Goal: Find specific page/section: Find specific page/section

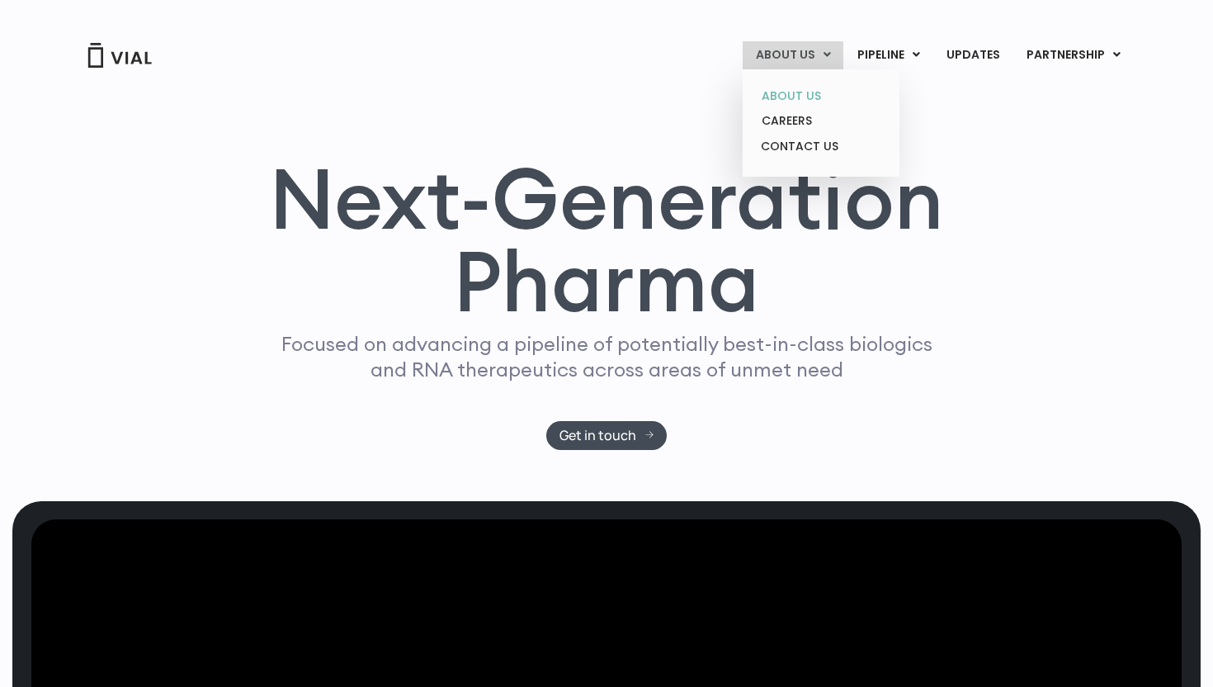
click at [791, 94] on link "ABOUT US" at bounding box center [820, 96] width 144 height 26
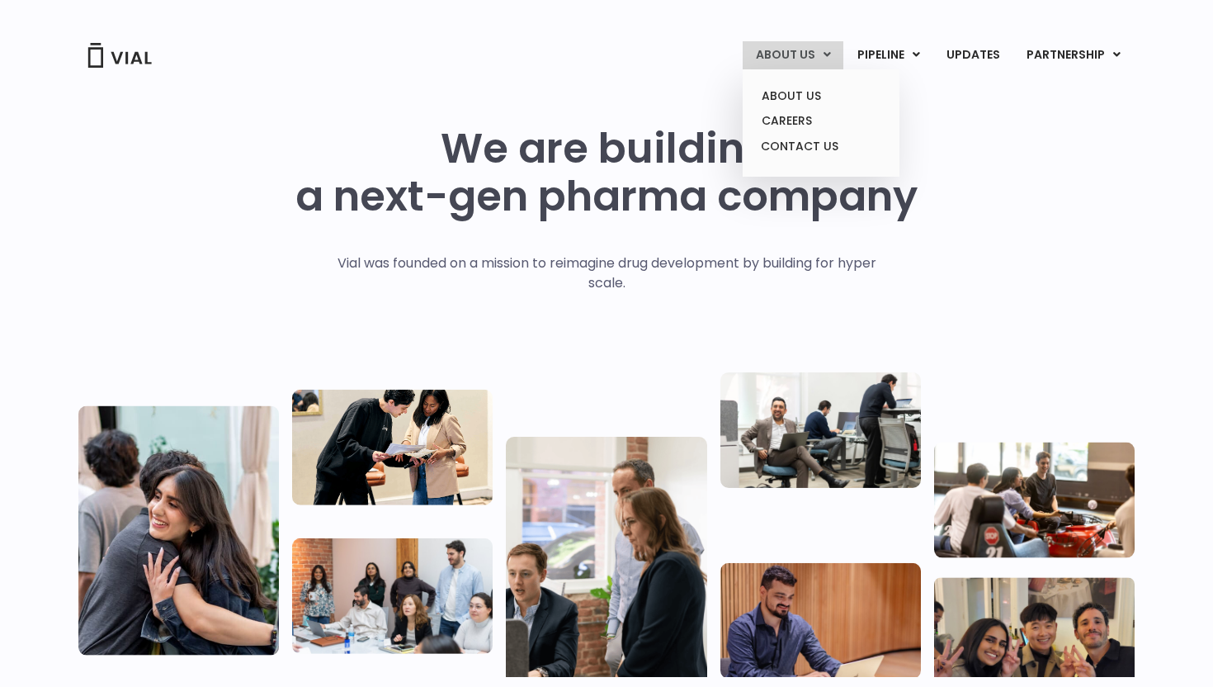
click at [823, 60] on link "ABOUT US" at bounding box center [793, 55] width 101 height 28
click at [813, 118] on link "CAREERS" at bounding box center [820, 121] width 144 height 26
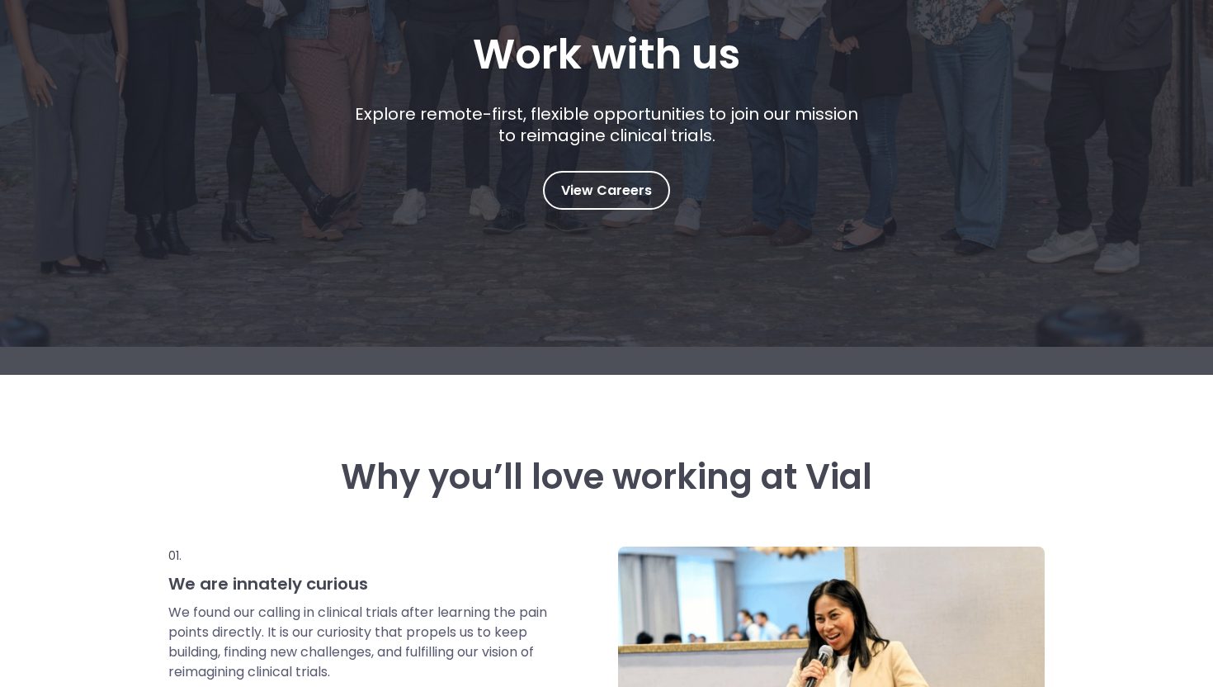
scroll to position [265, 0]
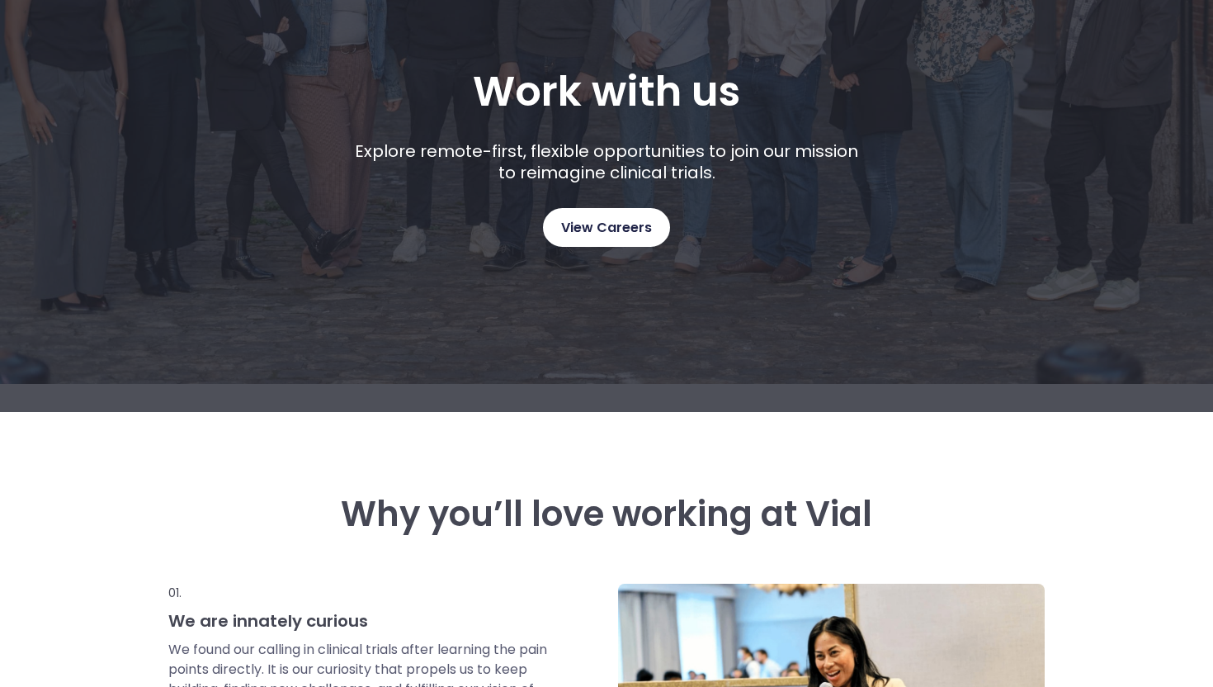
click at [648, 242] on link "View Careers" at bounding box center [606, 227] width 127 height 39
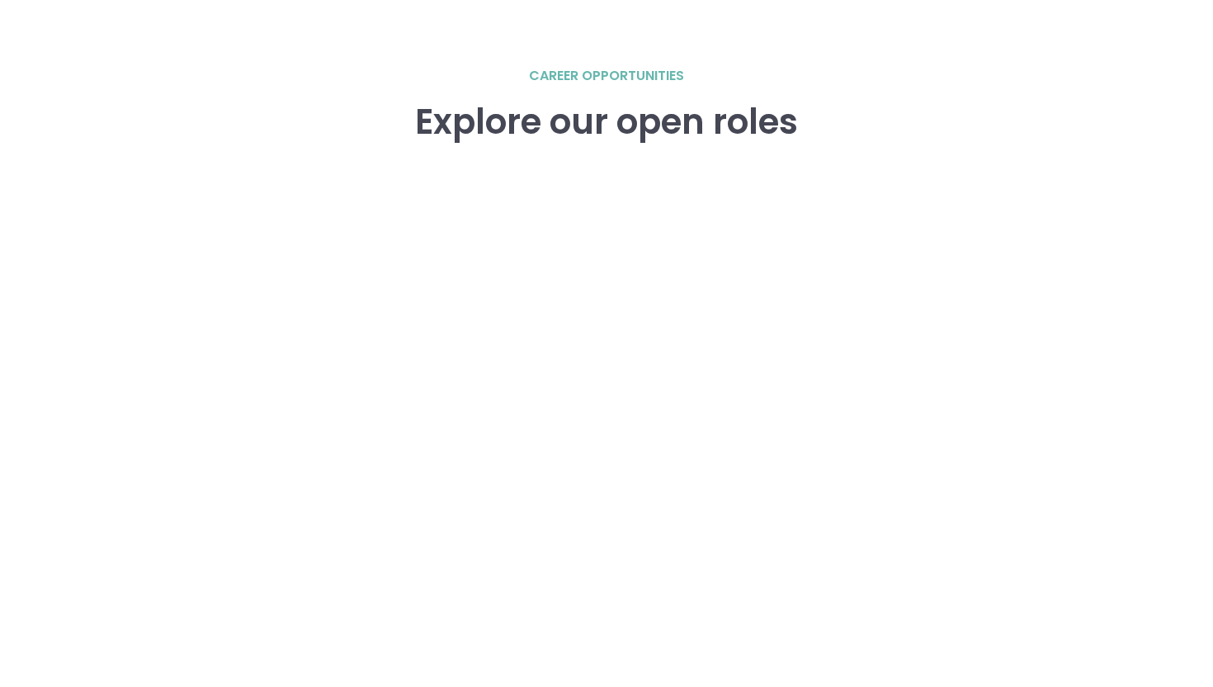
scroll to position [2283, 0]
